Goal: Task Accomplishment & Management: Manage account settings

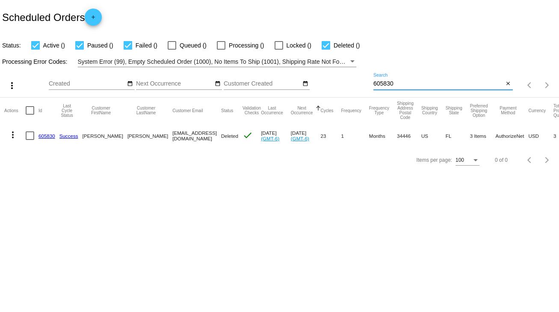
drag, startPoint x: 399, startPoint y: 82, endPoint x: 355, endPoint y: 82, distance: 44.0
click at [355, 82] on div "more_vert Sep Jan Feb Mar [DATE]" at bounding box center [279, 82] width 559 height 30
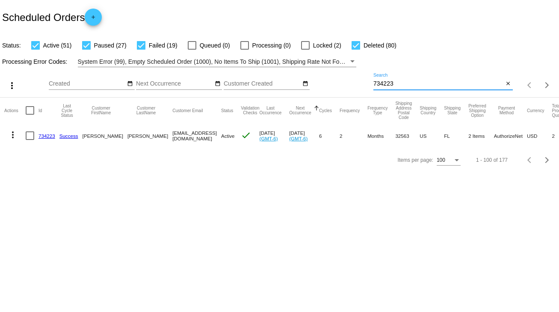
type input "734223"
click at [28, 137] on div at bounding box center [30, 135] width 9 height 9
click at [30, 140] on input "checkbox" at bounding box center [30, 140] width 0 height 0
checkbox input "true"
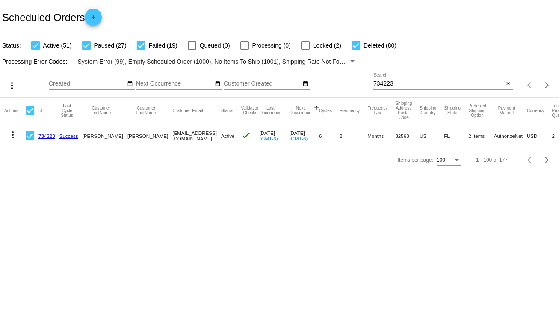
click at [17, 134] on mat-icon "more_vert" at bounding box center [13, 135] width 10 height 10
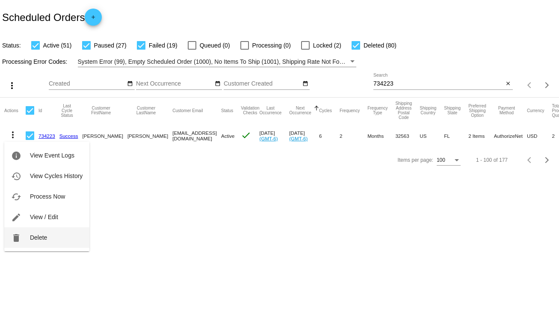
click at [49, 239] on button "delete Delete" at bounding box center [46, 237] width 85 height 21
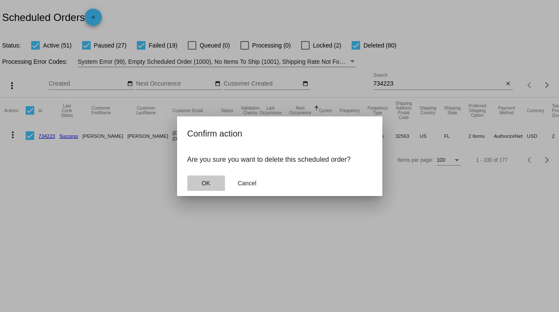
click at [200, 183] on button "OK" at bounding box center [206, 182] width 38 height 15
